Goal: Task Accomplishment & Management: Manage account settings

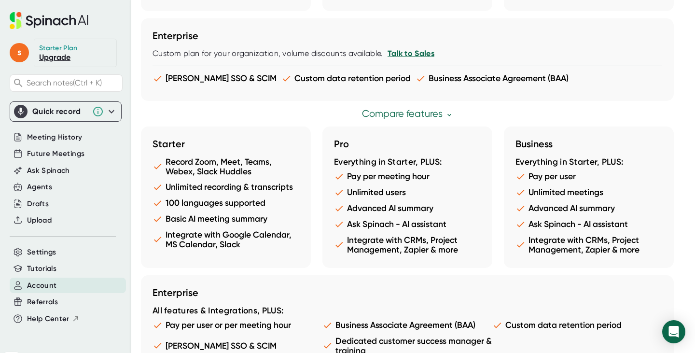
scroll to position [560, 0]
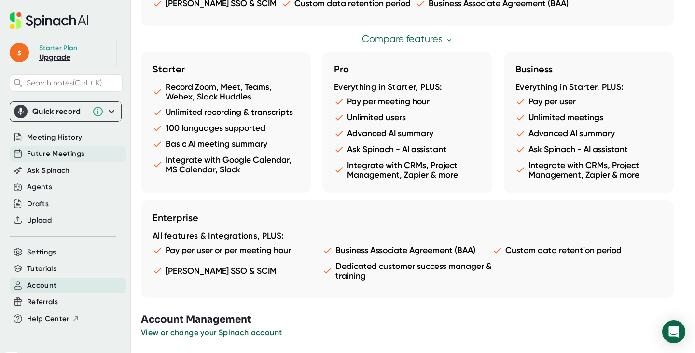
click at [51, 154] on span "Future Meetings" at bounding box center [55, 153] width 57 height 11
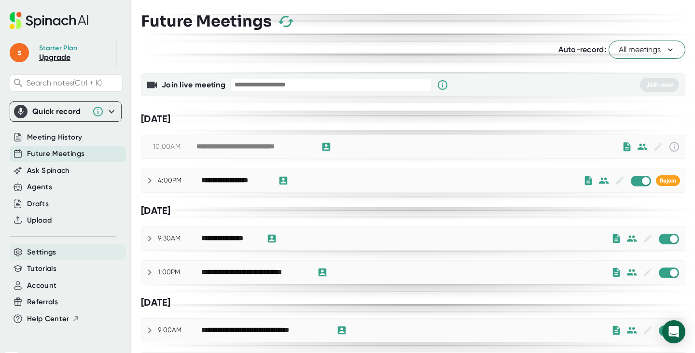
click at [43, 252] on span "Settings" at bounding box center [41, 252] width 29 height 11
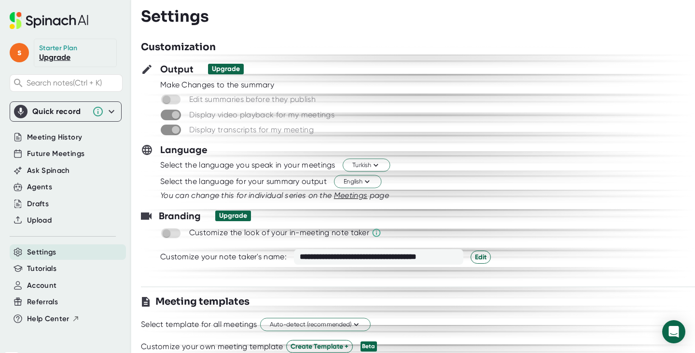
scroll to position [161, 0]
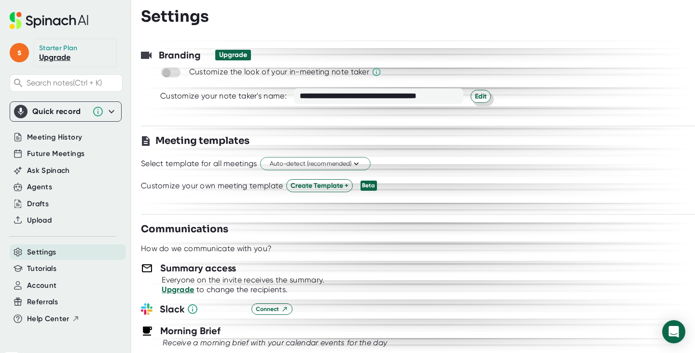
click at [483, 96] on span "Edit" at bounding box center [481, 96] width 12 height 10
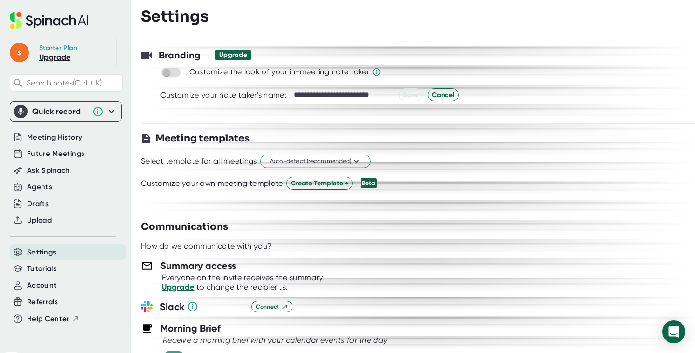
drag, startPoint x: 387, startPoint y: 93, endPoint x: 293, endPoint y: 96, distance: 94.2
click at [294, 96] on input "**********" at bounding box center [343, 95] width 98 height 9
type input "**********"
click at [411, 97] on span "Save" at bounding box center [410, 95] width 15 height 10
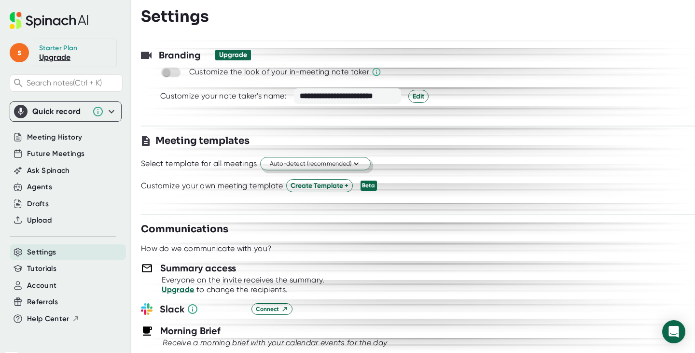
click at [357, 164] on icon at bounding box center [356, 163] width 9 height 9
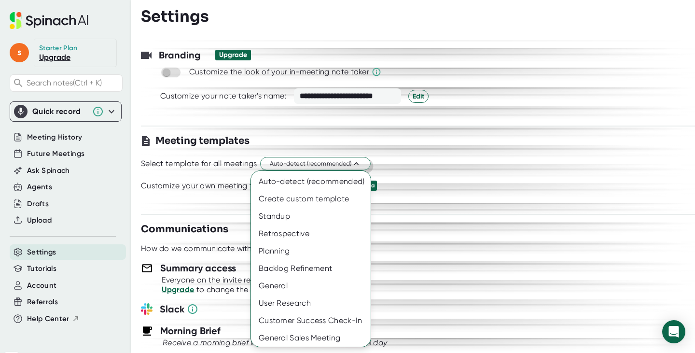
click at [445, 140] on div at bounding box center [347, 176] width 695 height 353
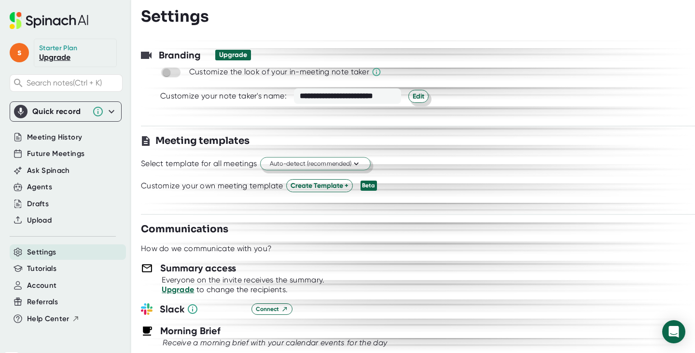
click at [416, 97] on span "Edit" at bounding box center [419, 96] width 12 height 10
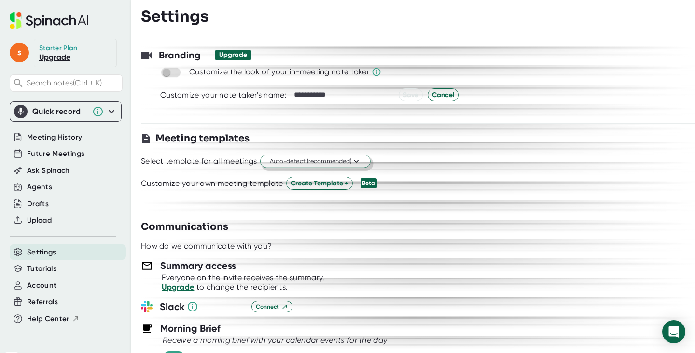
drag, startPoint x: 311, startPoint y: 96, endPoint x: 265, endPoint y: 96, distance: 45.9
click at [265, 96] on div "**********" at bounding box center [437, 94] width 554 height 13
type input "******"
click at [411, 97] on span "Save" at bounding box center [410, 95] width 15 height 10
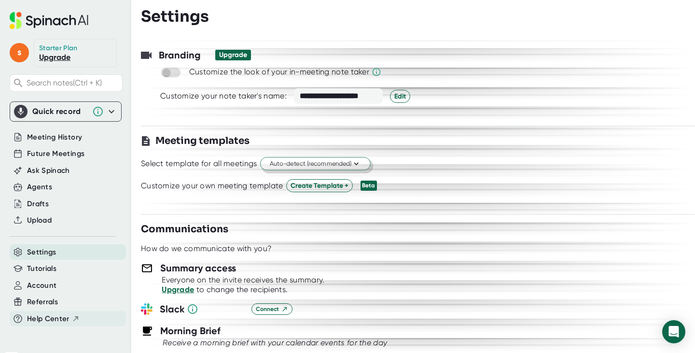
click at [61, 321] on span "Help Center" at bounding box center [48, 318] width 42 height 11
click at [65, 153] on span "Future Meetings" at bounding box center [55, 153] width 57 height 11
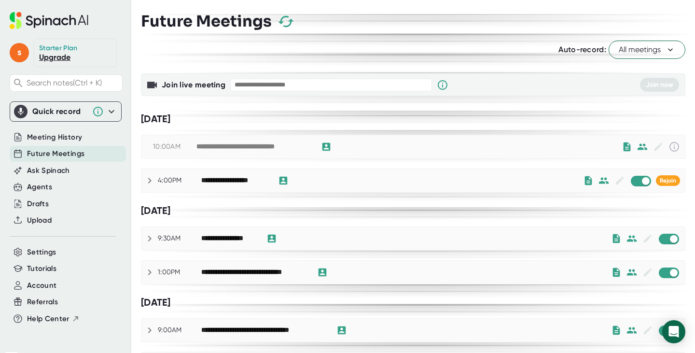
click at [666, 49] on icon at bounding box center [671, 50] width 10 height 10
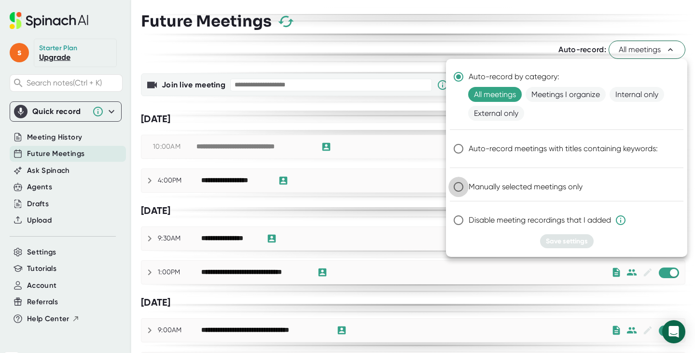
click at [460, 185] on input "Manually selected meetings only" at bounding box center [459, 187] width 20 height 20
radio input "true"
click at [392, 43] on div at bounding box center [347, 176] width 695 height 353
radio input "true"
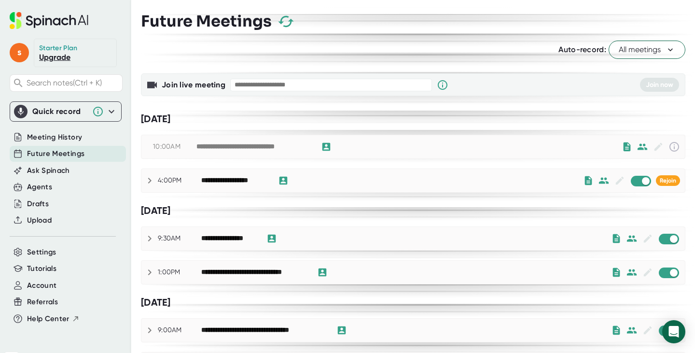
click at [668, 49] on icon at bounding box center [670, 49] width 5 height 3
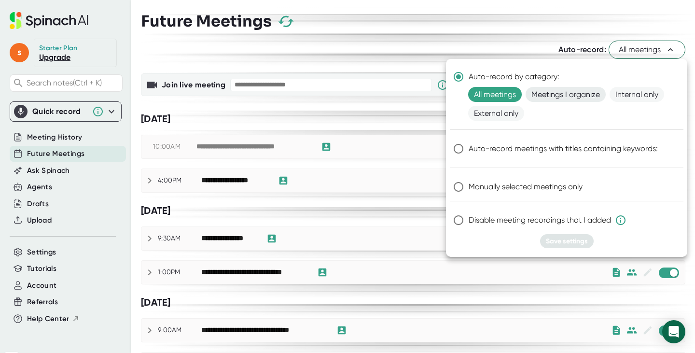
click at [553, 91] on span "Meetings I organize" at bounding box center [566, 94] width 80 height 15
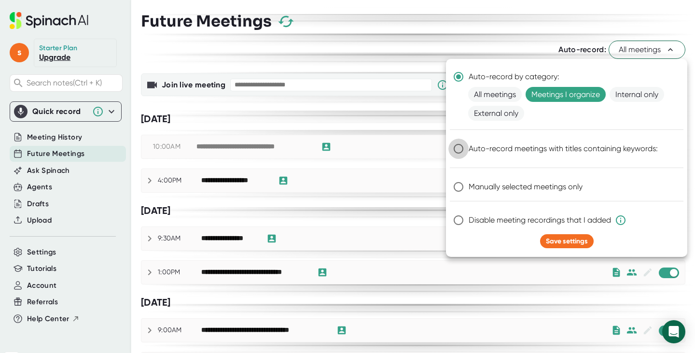
click at [460, 150] on input "Auto-record meetings with titles containing keywords:" at bounding box center [459, 149] width 20 height 20
radio input "true"
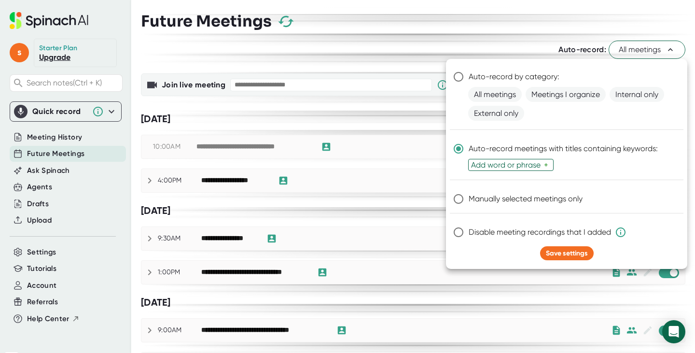
click at [458, 196] on input "Manually selected meetings only" at bounding box center [459, 199] width 20 height 20
radio input "true"
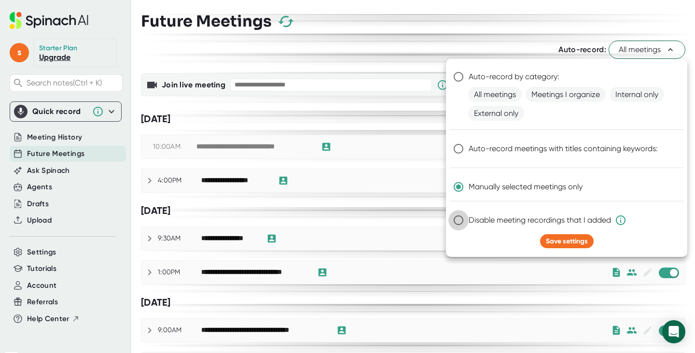
click at [458, 221] on input "Disable meeting recordings that I added" at bounding box center [459, 220] width 20 height 20
radio input "true"
click at [462, 218] on input "Disable meeting recordings that I added" at bounding box center [459, 220] width 20 height 20
click at [561, 95] on span "Meetings I organize" at bounding box center [566, 94] width 80 height 15
radio input "true"
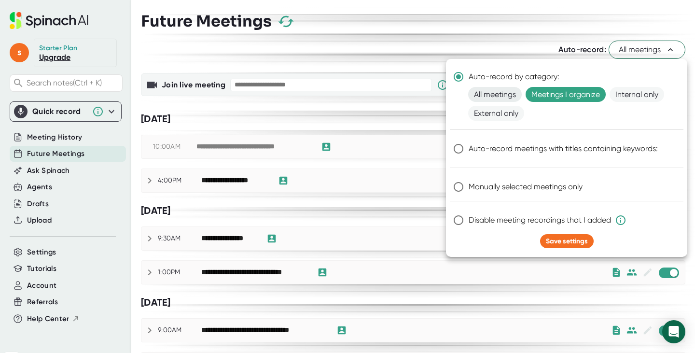
click at [485, 92] on span "All meetings" at bounding box center [495, 94] width 54 height 15
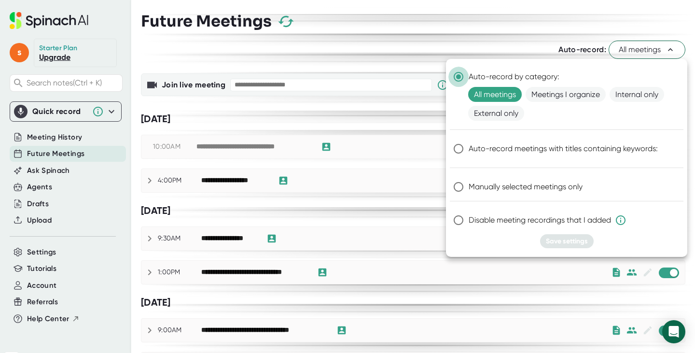
click at [460, 78] on input "Auto-record by category:" at bounding box center [459, 77] width 20 height 20
click at [459, 77] on input "Auto-record by category:" at bounding box center [459, 77] width 20 height 20
click at [566, 93] on span "Meetings I organize" at bounding box center [566, 94] width 80 height 15
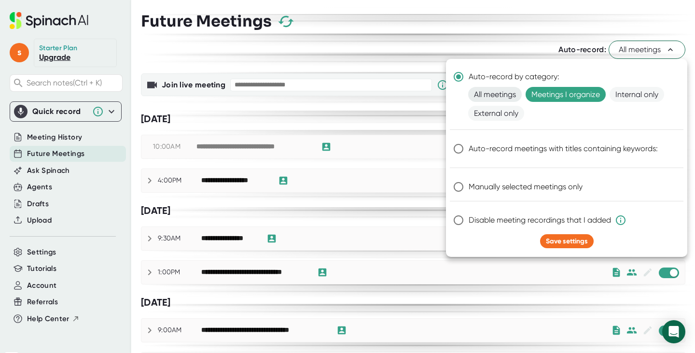
click at [498, 94] on span "All meetings" at bounding box center [495, 94] width 54 height 15
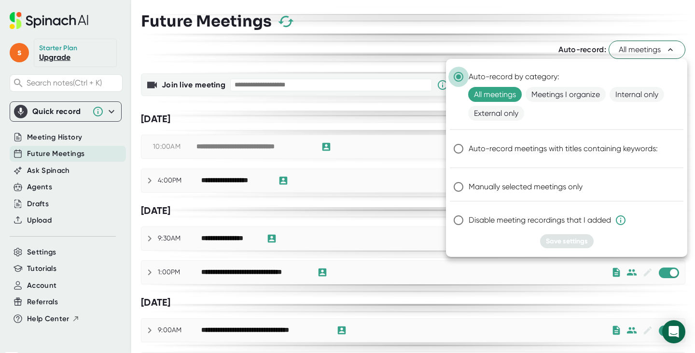
click at [461, 77] on input "Auto-record by category:" at bounding box center [459, 77] width 20 height 20
click at [457, 77] on input "Auto-record by category:" at bounding box center [459, 77] width 20 height 20
click at [542, 96] on span "Meetings I organize" at bounding box center [566, 94] width 80 height 15
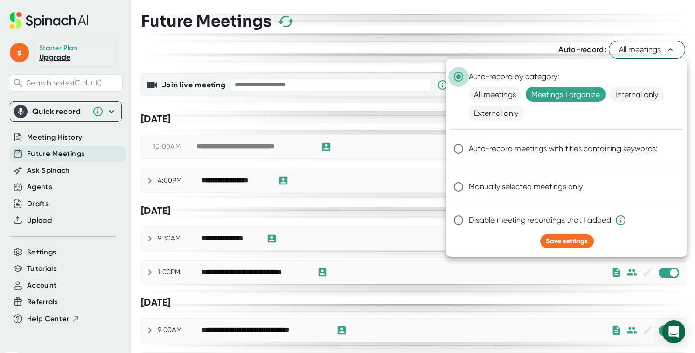
click at [460, 75] on input "Auto-record by category:" at bounding box center [459, 77] width 20 height 20
click at [459, 187] on input "Manually selected meetings only" at bounding box center [459, 187] width 20 height 20
radio input "true"
click at [572, 240] on span "Save settings" at bounding box center [567, 241] width 42 height 8
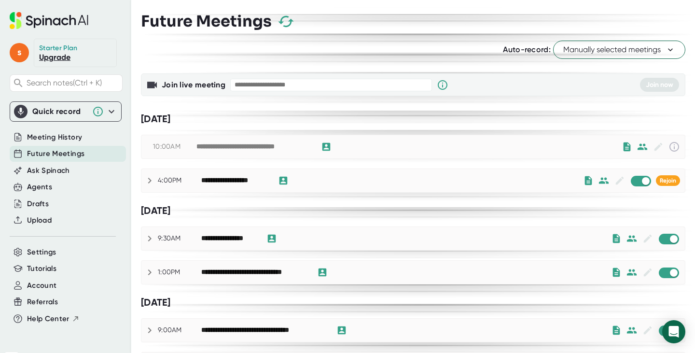
click at [106, 111] on icon at bounding box center [112, 112] width 12 height 12
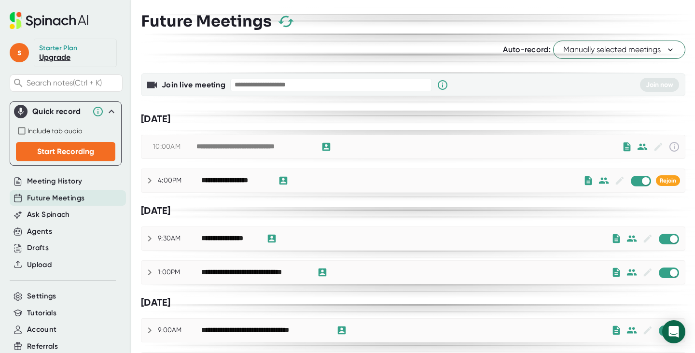
click at [461, 25] on div "Future Meetings" at bounding box center [413, 21] width 545 height 28
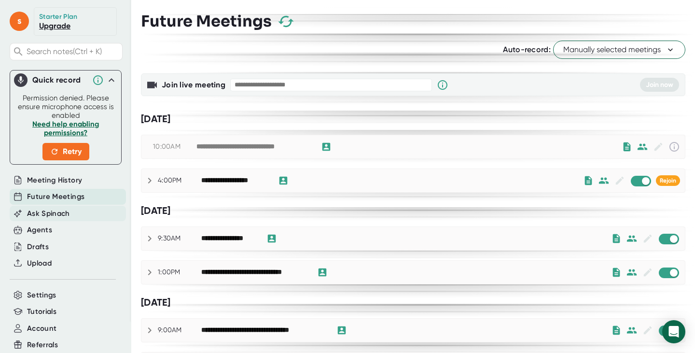
scroll to position [58, 0]
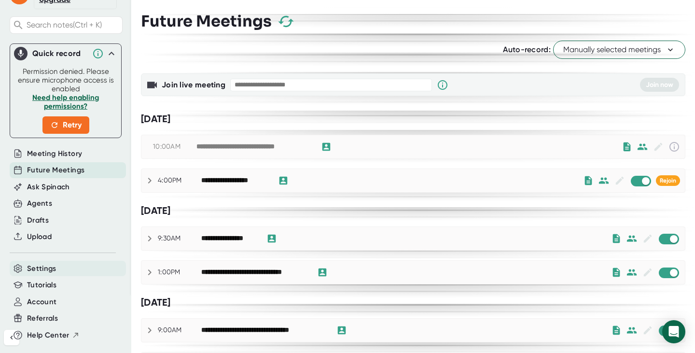
click at [62, 272] on div "Settings" at bounding box center [68, 269] width 116 height 16
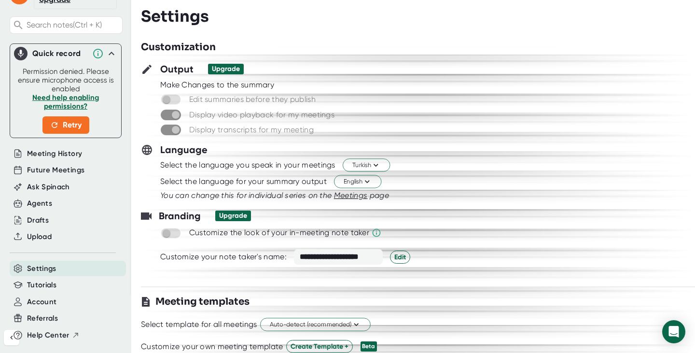
scroll to position [161, 0]
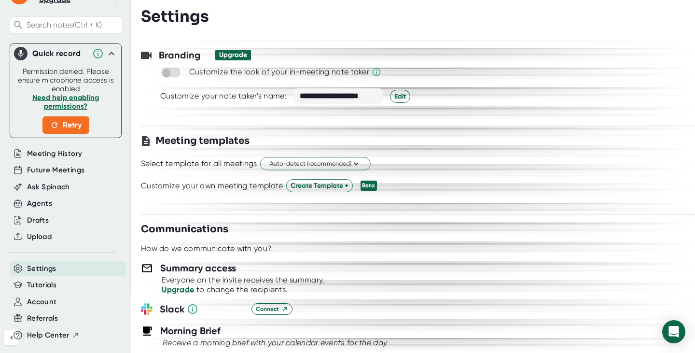
click at [168, 74] on span at bounding box center [171, 72] width 20 height 11
drag, startPoint x: 169, startPoint y: 73, endPoint x: 176, endPoint y: 74, distance: 7.3
click at [176, 74] on span at bounding box center [171, 72] width 20 height 11
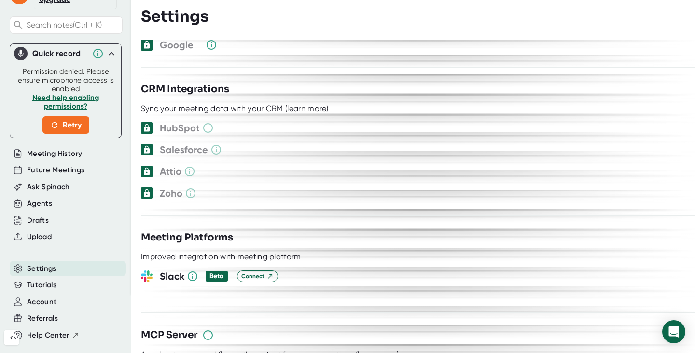
scroll to position [1092, 0]
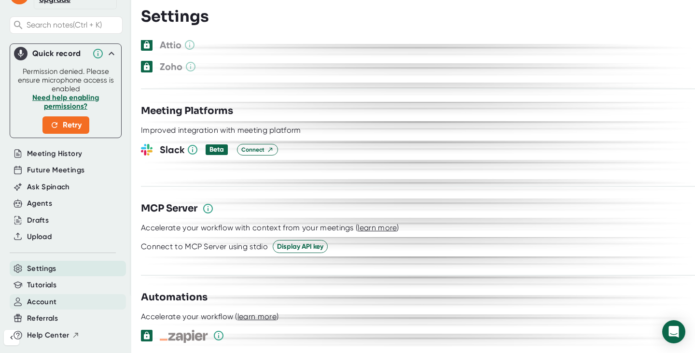
click at [36, 300] on span "Account" at bounding box center [41, 302] width 29 height 11
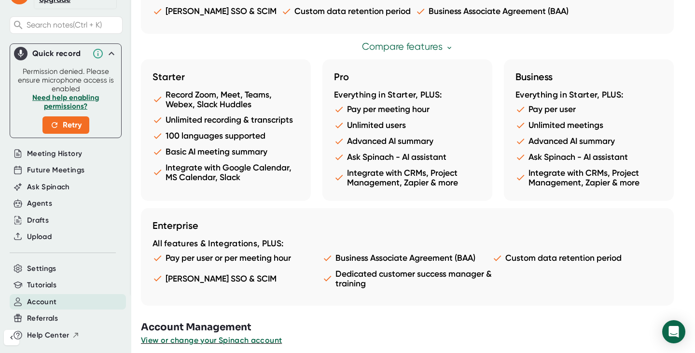
scroll to position [560, 0]
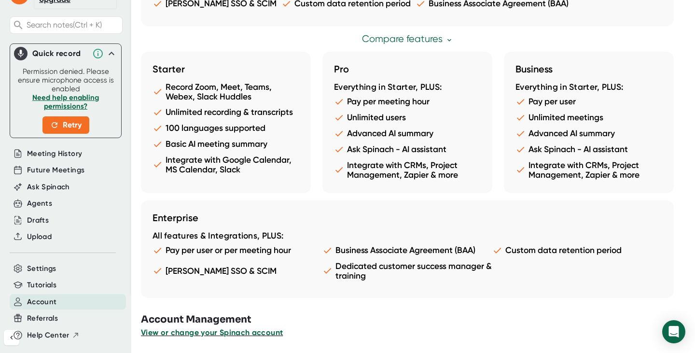
click at [189, 334] on span "View or change your Spinach account" at bounding box center [212, 332] width 142 height 9
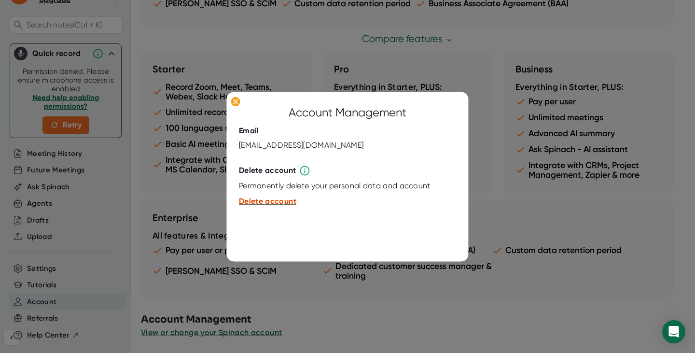
click at [256, 203] on span "Delete account" at bounding box center [267, 201] width 57 height 9
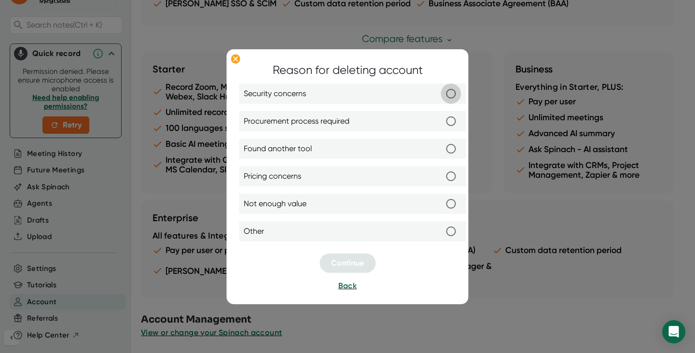
click at [447, 93] on input "Security concerns" at bounding box center [451, 94] width 20 height 20
radio input "true"
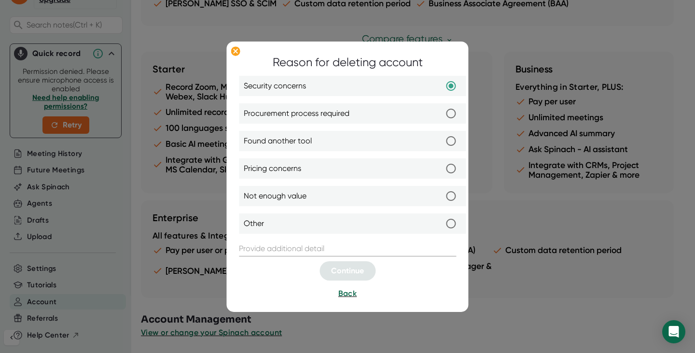
click at [450, 141] on input "Found another tool" at bounding box center [451, 141] width 20 height 20
radio input "true"
click at [344, 295] on span "Back" at bounding box center [348, 293] width 18 height 9
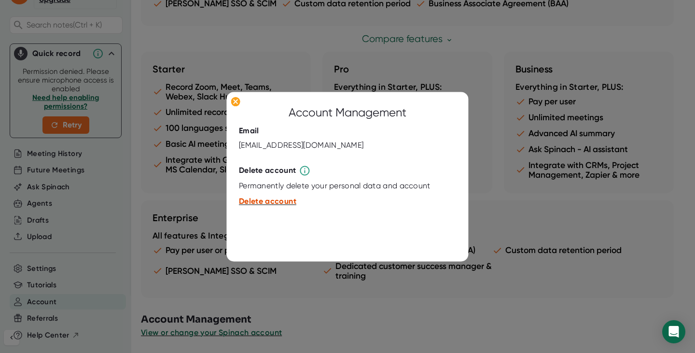
click at [265, 203] on span "Delete account" at bounding box center [267, 201] width 57 height 9
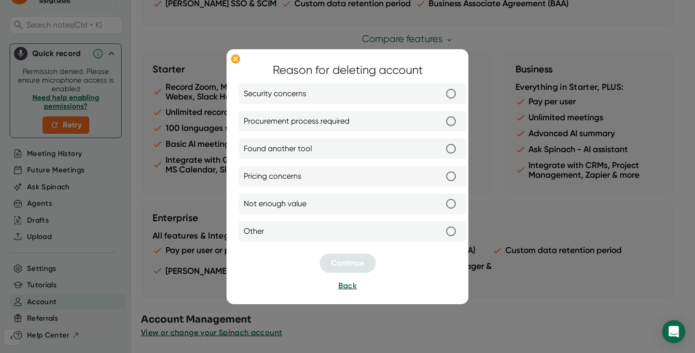
click at [449, 149] on input "Found another tool" at bounding box center [451, 149] width 20 height 20
radio input "true"
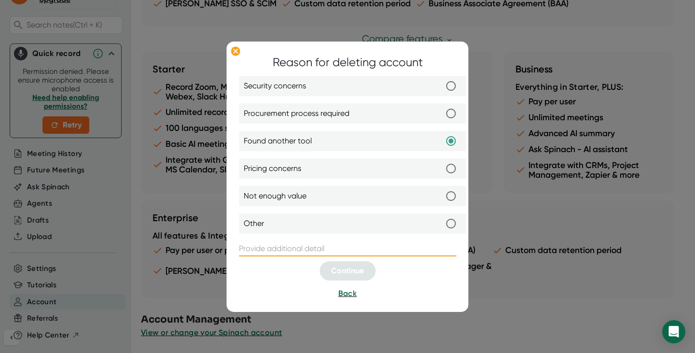
click at [276, 251] on input "text" at bounding box center [347, 248] width 217 height 15
type input "Happy with [URL]"
click at [357, 269] on span "Continue" at bounding box center [347, 270] width 33 height 9
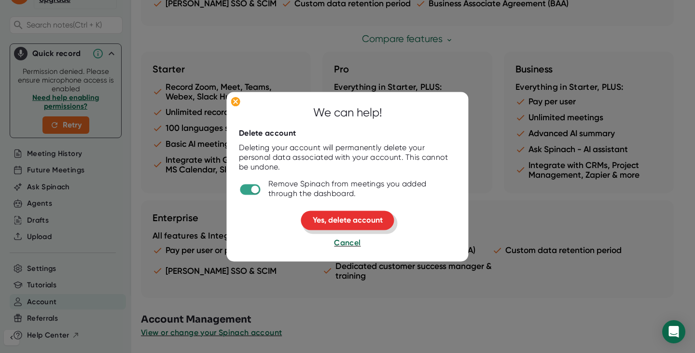
click at [344, 221] on span "Yes, delete account" at bounding box center [348, 220] width 70 height 9
